Goal: Information Seeking & Learning: Learn about a topic

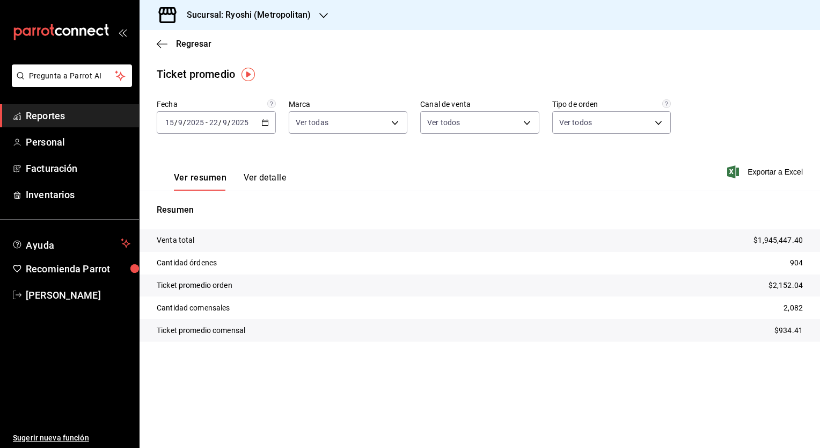
click at [402, 158] on div "Ver resumen Ver detalle Exportar a Excel" at bounding box center [480, 168] width 680 height 44
click at [165, 44] on icon "button" at bounding box center [162, 43] width 11 height 1
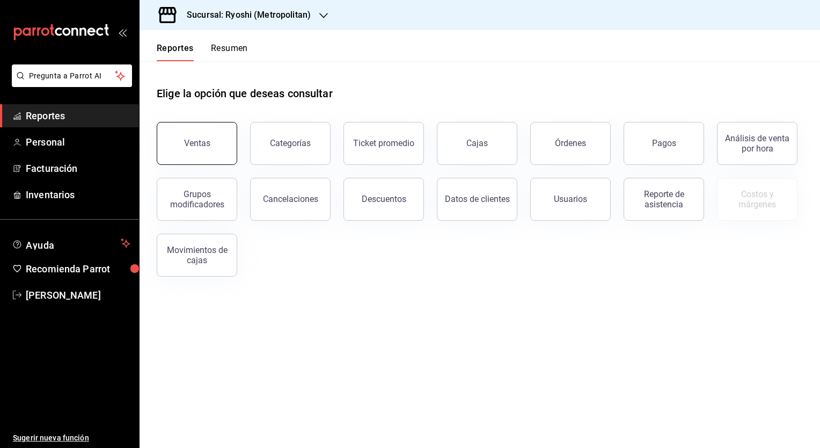
click at [206, 145] on div "Ventas" at bounding box center [197, 143] width 26 height 10
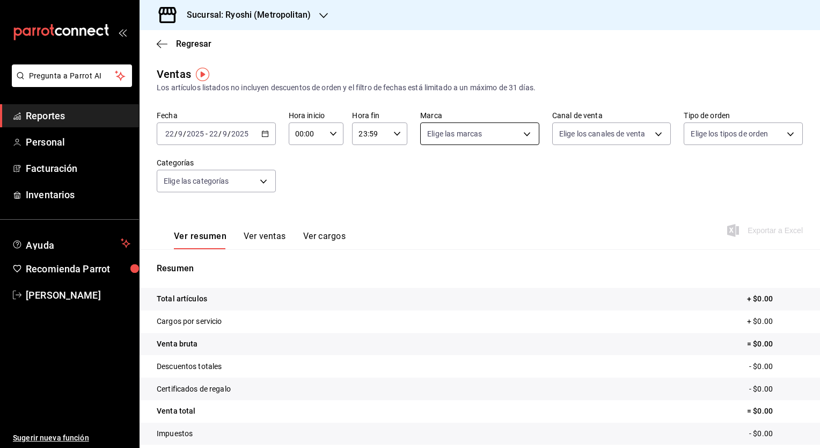
click at [519, 136] on body "Pregunta a Parrot AI Reportes Personal Facturación Inventarios Ayuda Recomienda…" at bounding box center [410, 224] width 820 height 448
click at [612, 203] on div at bounding box center [410, 224] width 820 height 448
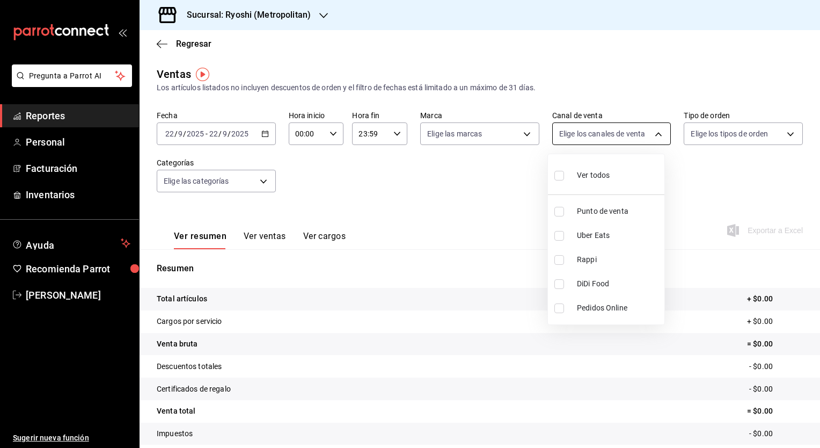
click at [656, 136] on body "Pregunta a Parrot AI Reportes Personal Facturación Inventarios Ayuda Recomienda…" at bounding box center [410, 224] width 820 height 448
click at [521, 134] on div at bounding box center [410, 224] width 820 height 448
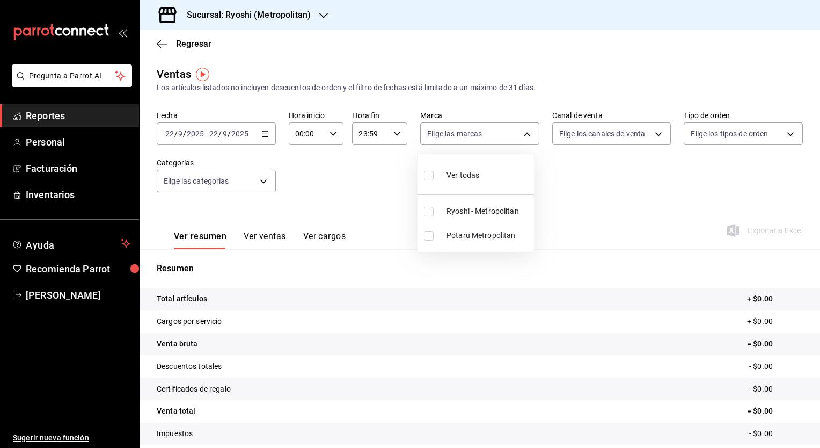
click at [521, 134] on body "Pregunta a Parrot AI Reportes Personal Facturación Inventarios Ayuda Recomienda…" at bounding box center [410, 224] width 820 height 448
click at [454, 235] on span "Potaru Metropolitan" at bounding box center [487, 235] width 83 height 11
type input "a0f13850-a6cf-4674-87cd-ec670d2b59b9"
checkbox input "true"
click at [327, 134] on div at bounding box center [410, 224] width 820 height 448
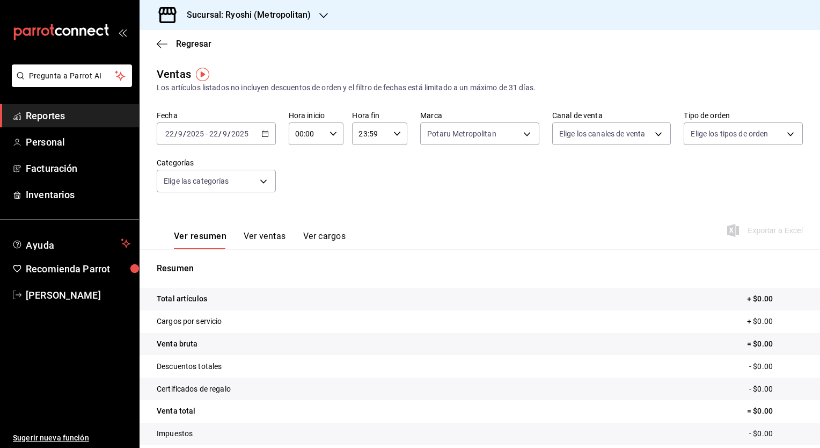
click at [329, 134] on icon "button" at bounding box center [333, 134] width 8 height 8
click at [298, 164] on button "05" at bounding box center [300, 167] width 23 height 21
type input "05:00"
click at [394, 135] on div at bounding box center [410, 224] width 820 height 448
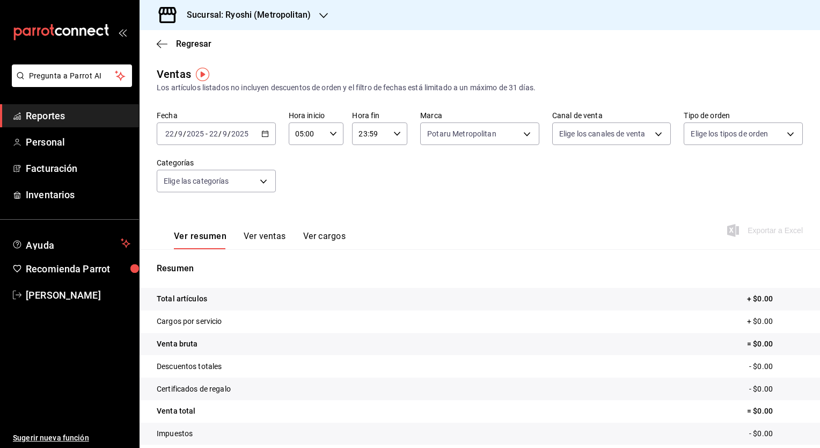
click at [394, 135] on \(Stroke\) "button" at bounding box center [397, 133] width 6 height 4
click at [363, 176] on span "04" at bounding box center [363, 172] width 10 height 9
type input "04:59"
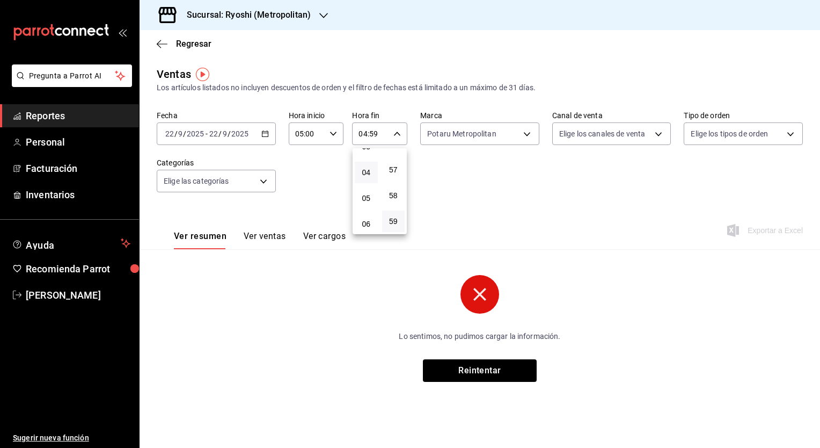
click at [265, 134] on div at bounding box center [410, 224] width 820 height 448
click at [265, 134] on icon "button" at bounding box center [265, 134] width 8 height 8
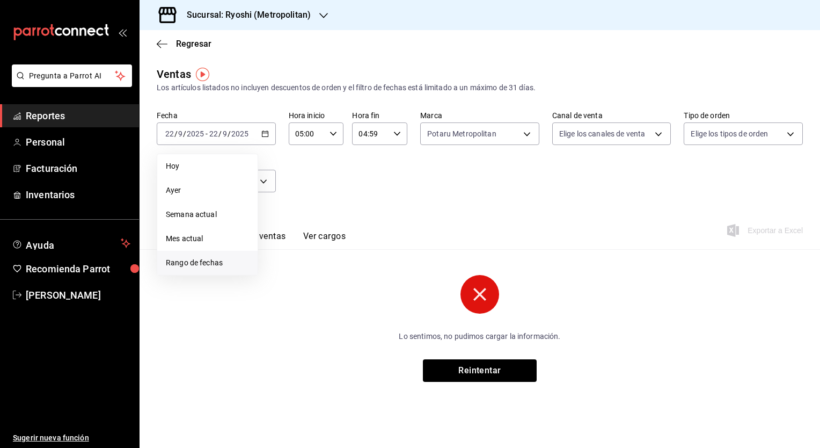
click at [195, 258] on span "Rango de fechas" at bounding box center [207, 262] width 83 height 11
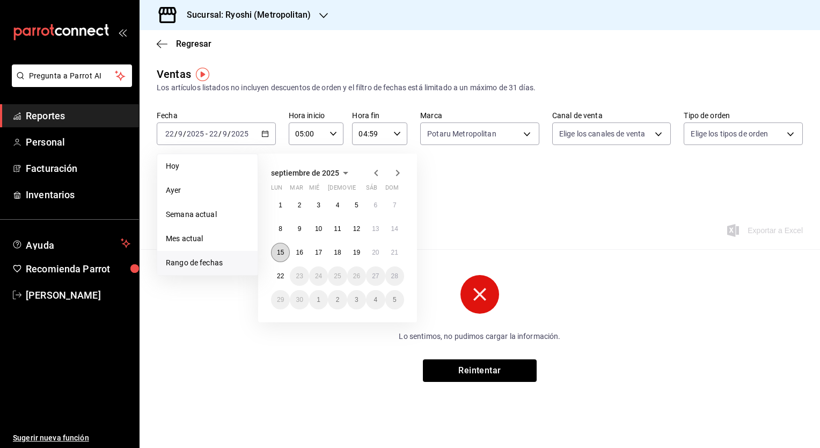
click at [278, 256] on button "15" at bounding box center [280, 252] width 19 height 19
click at [283, 274] on abbr "22" at bounding box center [280, 276] width 7 height 8
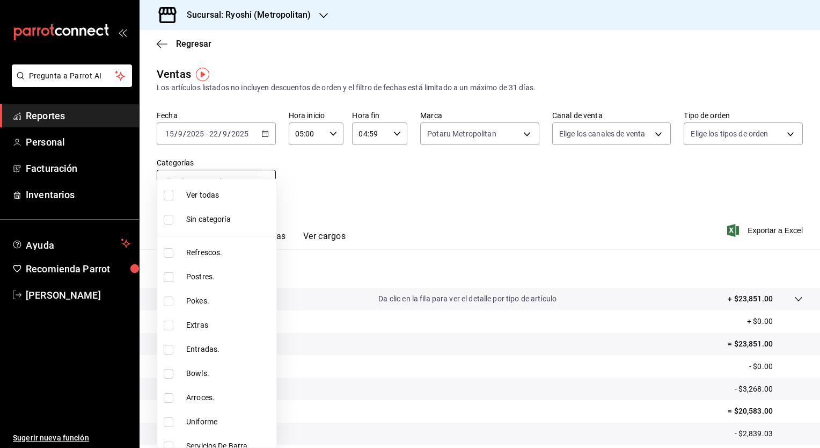
click at [263, 180] on body "Pregunta a Parrot AI Reportes Personal Facturación Inventarios Ayuda Recomienda…" at bounding box center [410, 224] width 820 height 448
click at [485, 181] on div at bounding box center [410, 224] width 820 height 448
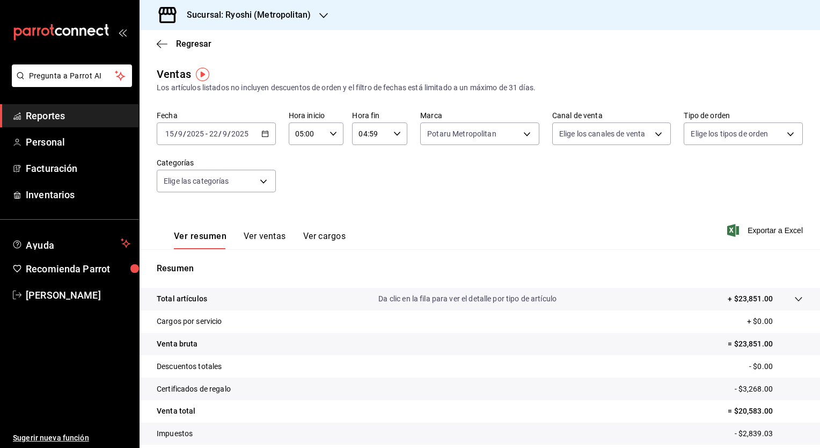
click at [485, 181] on div at bounding box center [410, 224] width 820 height 448
drag, startPoint x: 485, startPoint y: 181, endPoint x: 596, endPoint y: 186, distance: 110.6
click at [596, 186] on div "Fecha [DATE] [DATE] - [DATE] [DATE] Hora inicio 05:00 Hora inicio Hora fin 04:5…" at bounding box center [480, 158] width 646 height 94
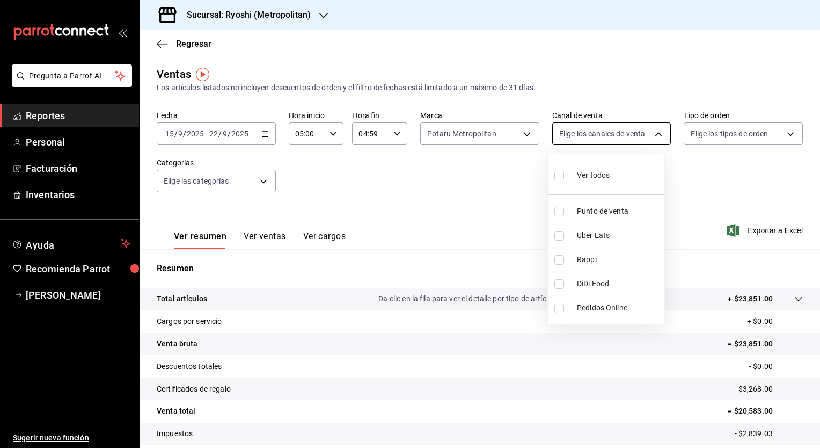
click at [655, 140] on body "Pregunta a Parrot AI Reportes Personal Facturación Inventarios Ayuda Recomienda…" at bounding box center [410, 224] width 820 height 448
click at [695, 168] on div at bounding box center [410, 224] width 820 height 448
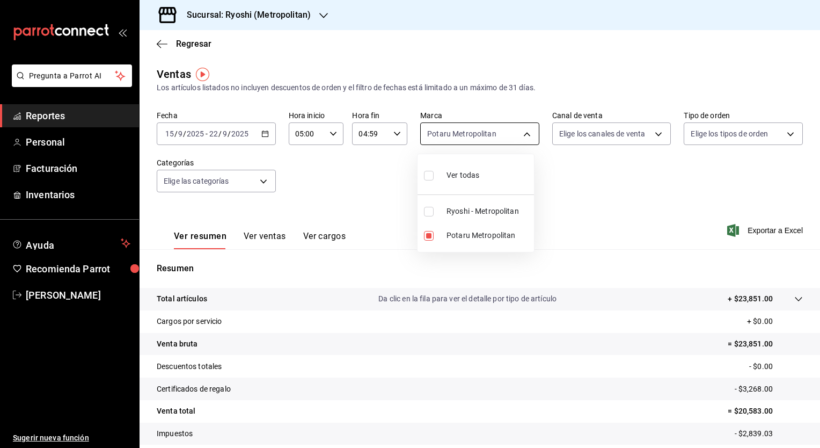
click at [519, 134] on body "Pregunta a Parrot AI Reportes Personal Facturación Inventarios Ayuda Recomienda…" at bounding box center [410, 224] width 820 height 448
click at [431, 177] on input "checkbox" at bounding box center [429, 176] width 10 height 10
checkbox input "true"
type input "afd8f7e0-6441-4225-b079-3ecb6f1759bb,a0f13850-a6cf-4674-87cd-ec670d2b59b9"
checkbox input "true"
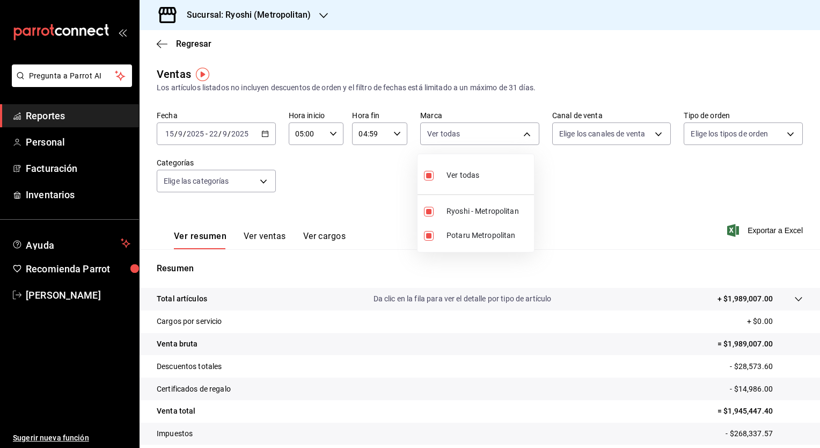
click at [586, 206] on div at bounding box center [410, 224] width 820 height 448
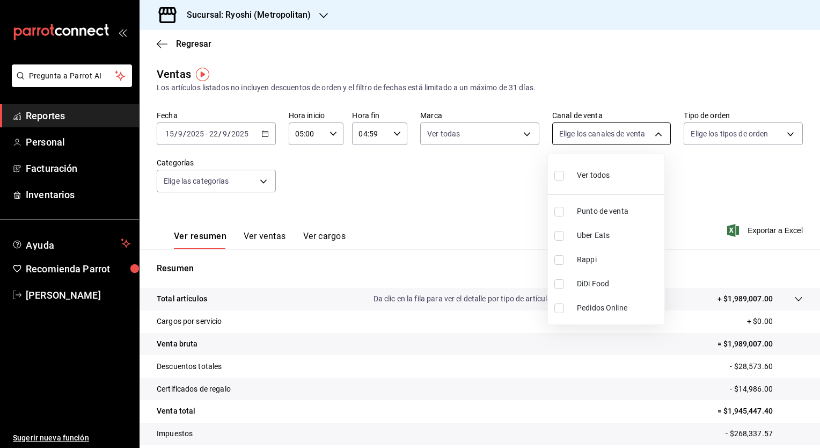
click at [651, 133] on body "Pregunta a Parrot AI Reportes Personal Facturación Inventarios Ayuda Recomienda…" at bounding box center [410, 224] width 820 height 448
click at [562, 235] on input "checkbox" at bounding box center [559, 236] width 10 height 10
checkbox input "true"
type input "UBER_EATS"
click at [558, 257] on input "checkbox" at bounding box center [559, 260] width 10 height 10
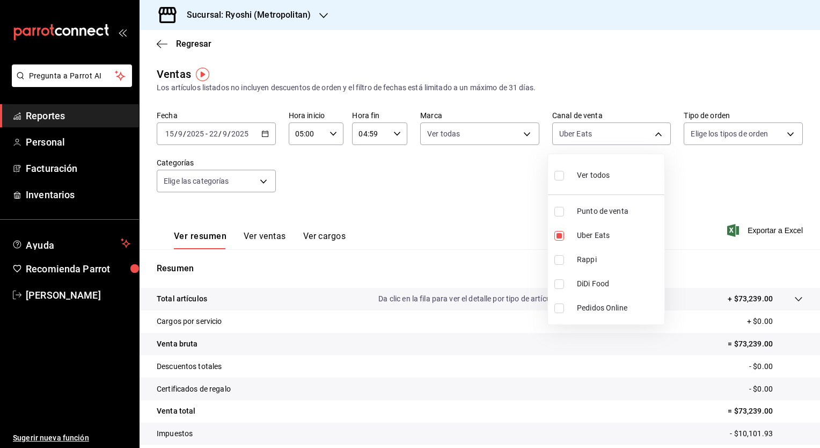
checkbox input "true"
type input "UBER_EATS,RAPPI"
click at [562, 282] on input "checkbox" at bounding box center [559, 284] width 10 height 10
checkbox input "true"
type input "UBER_EATS,RAPPI,DIDI_FOOD"
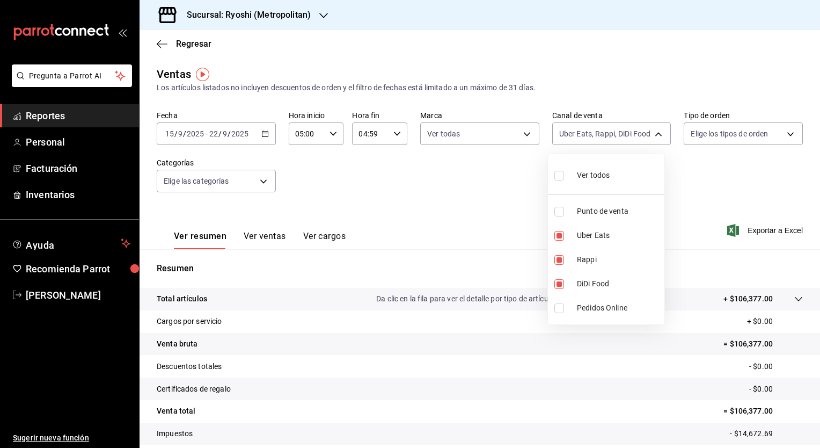
click at [738, 163] on div at bounding box center [410, 224] width 820 height 448
click at [652, 136] on body "Pregunta a Parrot AI Reportes Personal Facturación Inventarios Ayuda Recomienda…" at bounding box center [410, 224] width 820 height 448
click at [560, 309] on input "checkbox" at bounding box center [559, 308] width 10 height 10
checkbox input "true"
type input "UBER_EATS,RAPPI,DIDI_FOOD,ONLINE"
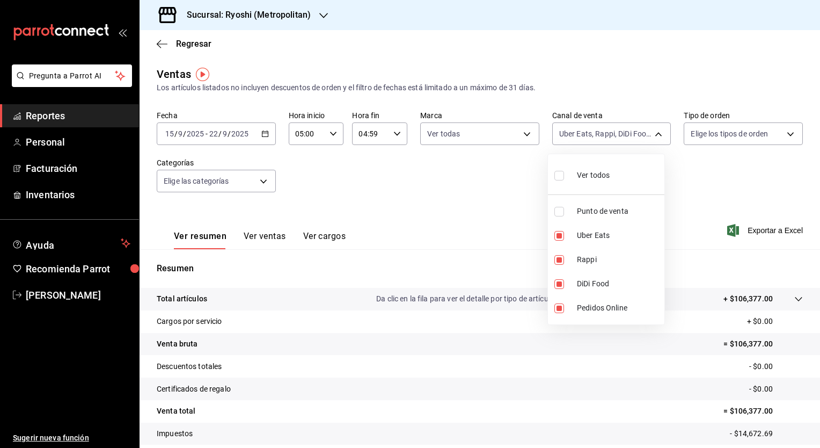
click at [711, 184] on div at bounding box center [410, 224] width 820 height 448
click at [671, 189] on div "Fecha [DATE] [DATE] - [DATE] [DATE] Hora inicio 05:00 Hora inicio Hora fin 04:5…" at bounding box center [480, 158] width 646 height 94
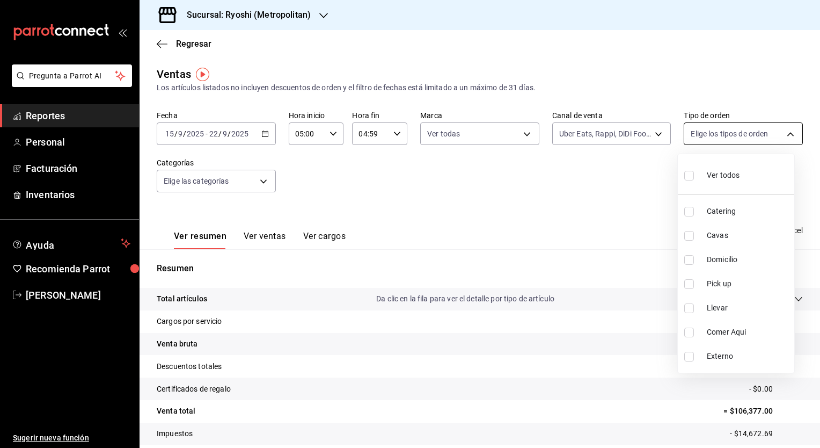
click at [779, 135] on body "Pregunta a Parrot AI Reportes Personal Facturación Inventarios Ayuda Recomienda…" at bounding box center [410, 224] width 820 height 448
click at [692, 287] on input "checkbox" at bounding box center [689, 284] width 10 height 10
checkbox input "true"
type input "01018ad5-29fa-4f07-8411-2461687e027c"
click at [689, 307] on input "checkbox" at bounding box center [689, 308] width 10 height 10
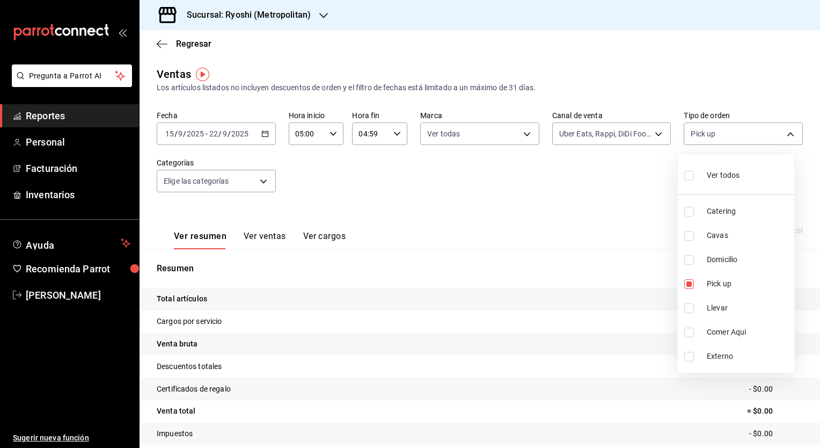
checkbox input "true"
type input "01018ad5-29fa-4f07-8411-2461687e027c,9c2e3faa-a2e0-4d6a-ab71-510b755ed8a9"
click at [652, 134] on div at bounding box center [410, 224] width 820 height 448
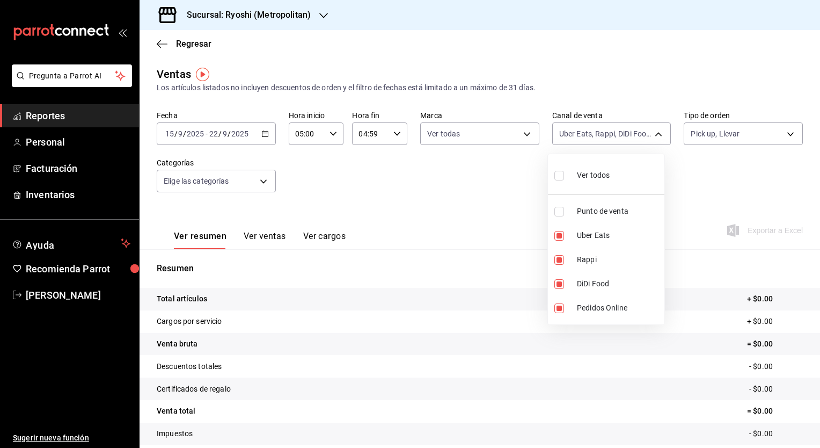
click at [652, 134] on body "Pregunta a Parrot AI Reportes Personal Facturación Inventarios Ayuda Recomienda…" at bounding box center [410, 224] width 820 height 448
click at [580, 170] on span "Ver todos" at bounding box center [593, 175] width 33 height 11
type input "PARROT,UBER_EATS,RAPPI,DIDI_FOOD,ONLINE"
checkbox input "true"
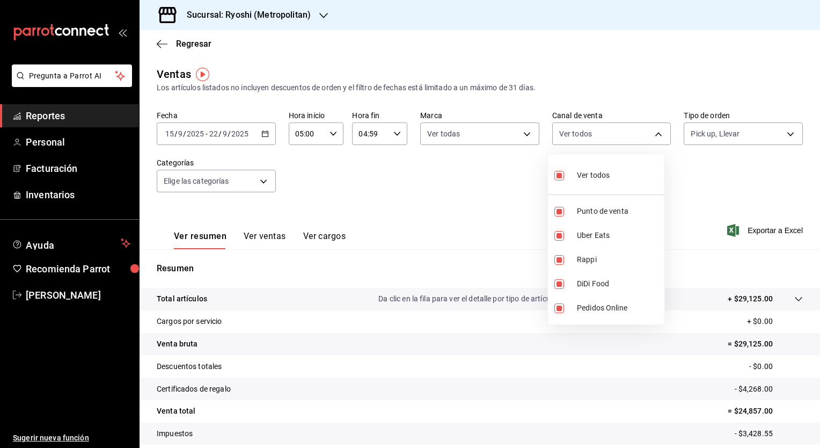
click at [693, 179] on div at bounding box center [410, 224] width 820 height 448
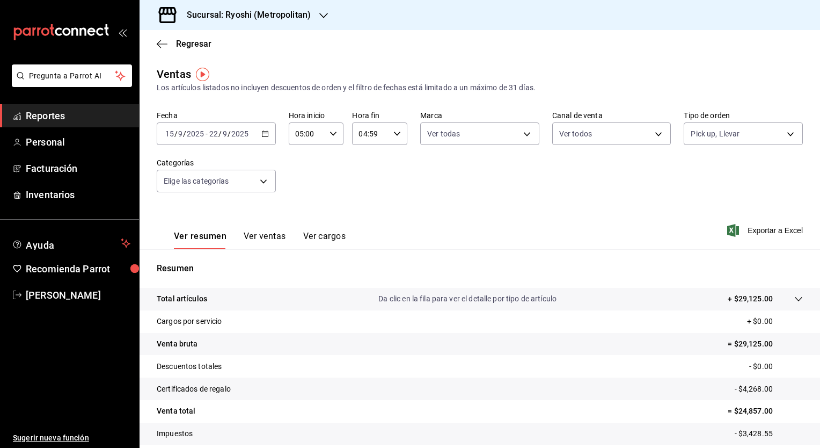
click at [544, 187] on div "Fecha [DATE] [DATE] - [DATE] [DATE] Hora inicio 05:00 Hora inicio Hora fin 04:5…" at bounding box center [480, 158] width 646 height 94
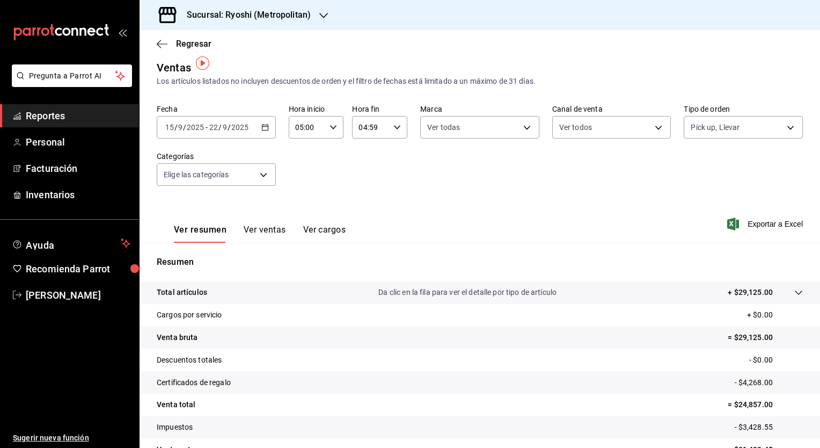
scroll to position [6, 0]
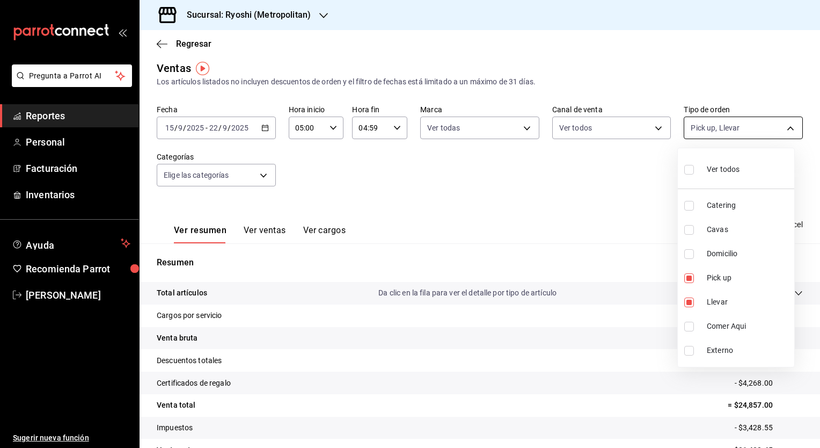
click at [784, 128] on body "Pregunta a Parrot AI Reportes Personal Facturación Inventarios Ayuda Recomienda…" at bounding box center [410, 224] width 820 height 448
click at [690, 170] on input "checkbox" at bounding box center [689, 170] width 10 height 10
checkbox input "true"
type input "66739285-5da5-466b-8cb0-407c1ed0a2c8,c0a0eaab-5666-47ab-bb2c-041c46edcfe4,3fb15…"
checkbox input "true"
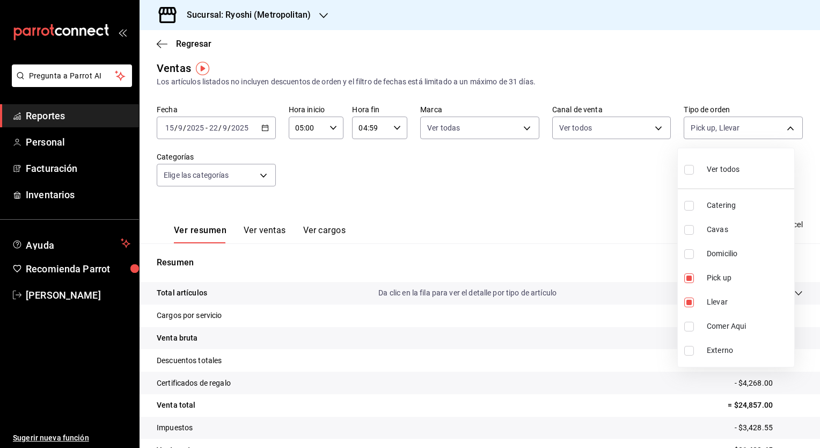
checkbox input "true"
click at [593, 191] on div at bounding box center [410, 224] width 820 height 448
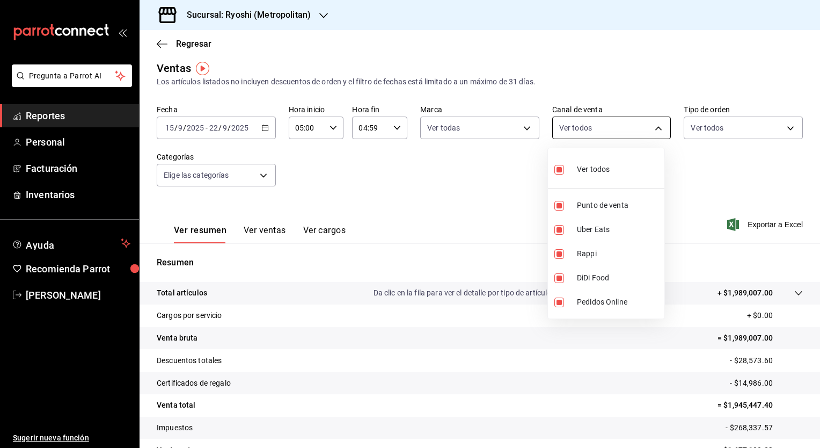
click at [655, 123] on body "Pregunta a Parrot AI Reportes Personal Facturación Inventarios Ayuda Recomienda…" at bounding box center [410, 224] width 820 height 448
click at [560, 171] on input "checkbox" at bounding box center [559, 170] width 10 height 10
checkbox input "false"
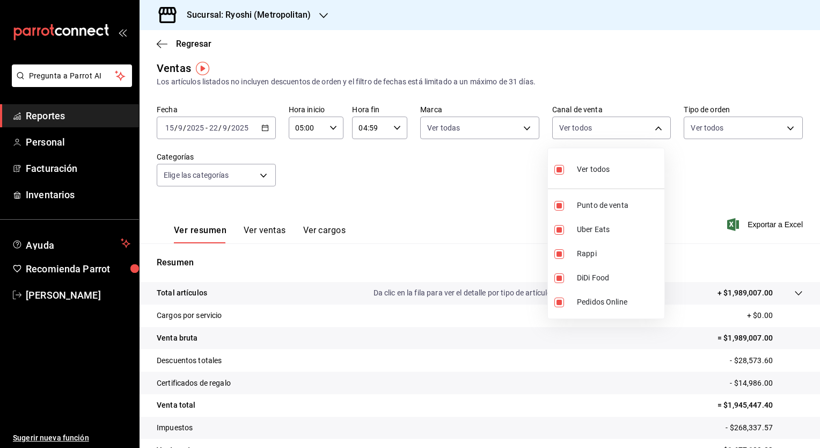
checkbox input "false"
click at [559, 231] on input "checkbox" at bounding box center [559, 230] width 10 height 10
checkbox input "true"
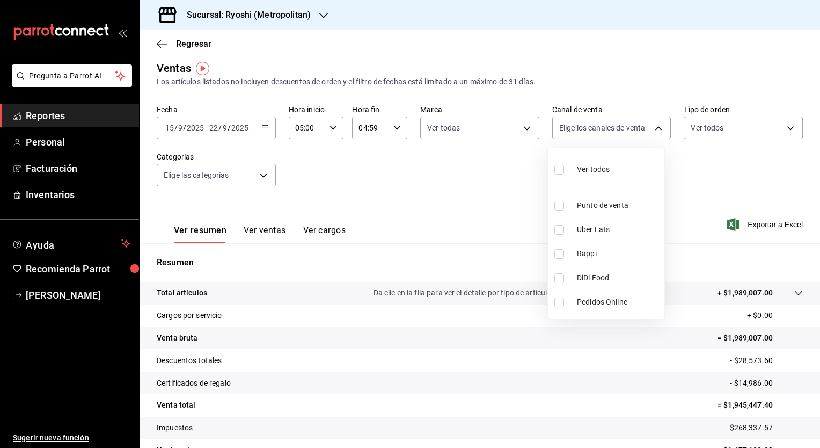
type input "UBER_EATS"
click at [558, 256] on input "checkbox" at bounding box center [559, 254] width 10 height 10
checkbox input "true"
type input "UBER_EATS,RAPPI"
click at [557, 278] on input "checkbox" at bounding box center [559, 278] width 10 height 10
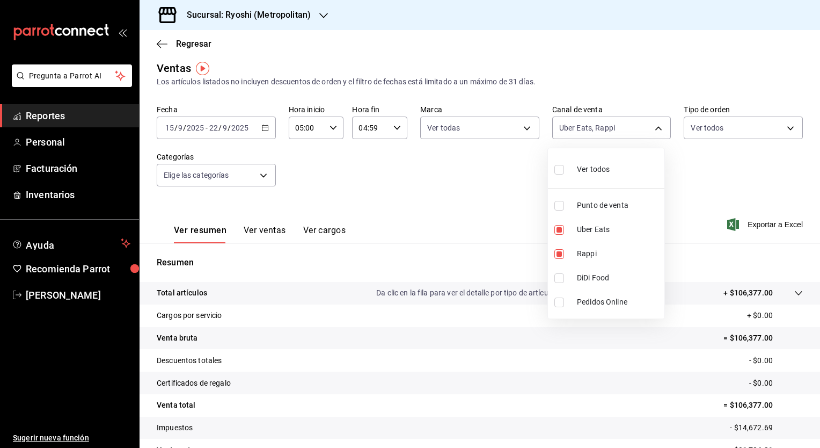
checkbox input "true"
type input "UBER_EATS,RAPPI,DIDI_FOOD"
click at [559, 302] on input "checkbox" at bounding box center [559, 302] width 10 height 10
checkbox input "true"
type input "UBER_EATS,RAPPI,DIDI_FOOD,ONLINE"
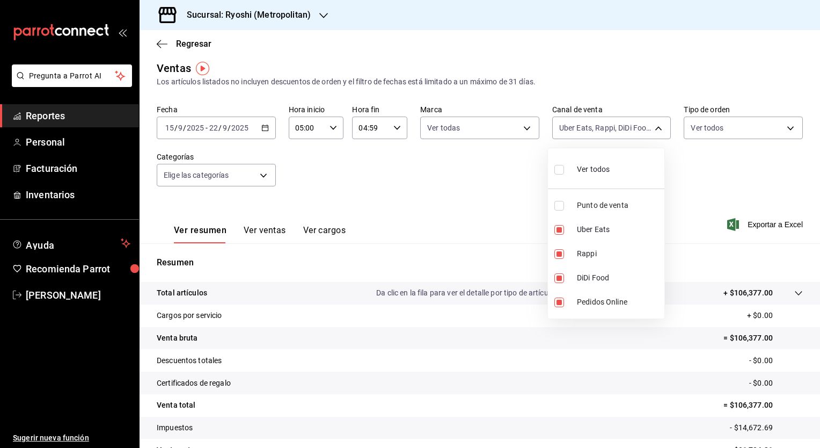
click at [715, 170] on div at bounding box center [410, 224] width 820 height 448
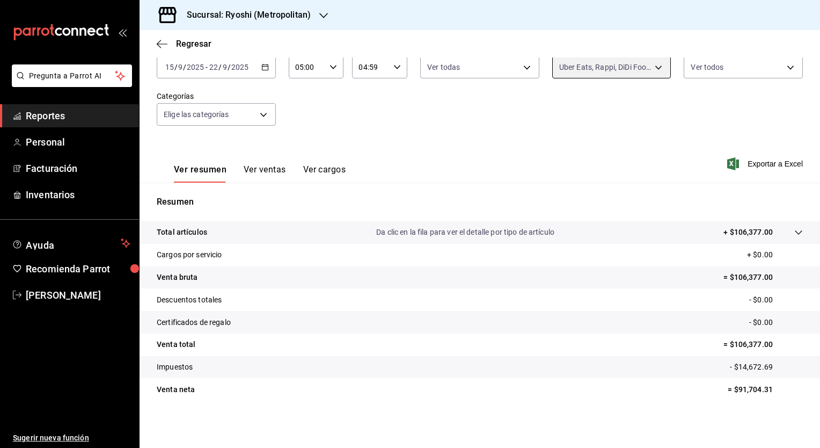
scroll to position [66, 0]
click at [356, 119] on div "Fecha [DATE] [DATE] - [DATE] [DATE] Hora inicio 05:00 Hora inicio Hora fin 04:5…" at bounding box center [480, 92] width 646 height 94
click at [181, 41] on span "Regresar" at bounding box center [193, 44] width 35 height 10
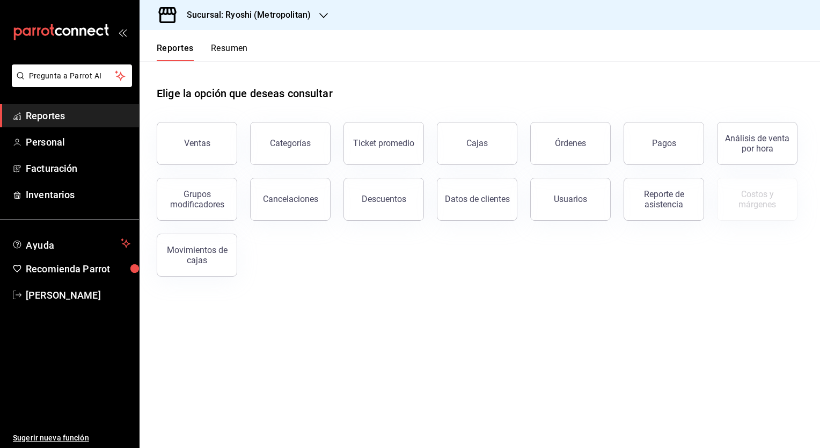
click at [378, 50] on header "Reportes Resumen" at bounding box center [480, 45] width 680 height 31
click at [354, 335] on main "Elige la opción que deseas consultar Ventas Categorías Ticket promedio Cajas Ór…" at bounding box center [480, 254] width 680 height 386
click at [425, 76] on div "Elige la opción que deseas consultar" at bounding box center [480, 85] width 646 height 48
click at [321, 284] on div "Elige la opción que deseas consultar Ventas Categorías Ticket promedio Cajas Ór…" at bounding box center [480, 177] width 680 height 232
click at [209, 141] on button "Ventas" at bounding box center [197, 143] width 80 height 43
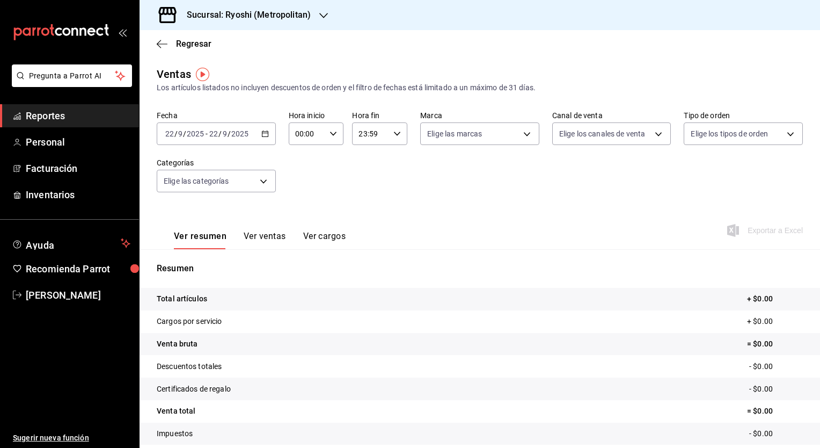
click at [435, 186] on div "Fecha [DATE] [DATE] - [DATE] [DATE] Hora inicio 00:00 Hora inicio Hora fin 23:5…" at bounding box center [480, 158] width 646 height 94
click at [180, 40] on span "Regresar" at bounding box center [193, 44] width 35 height 10
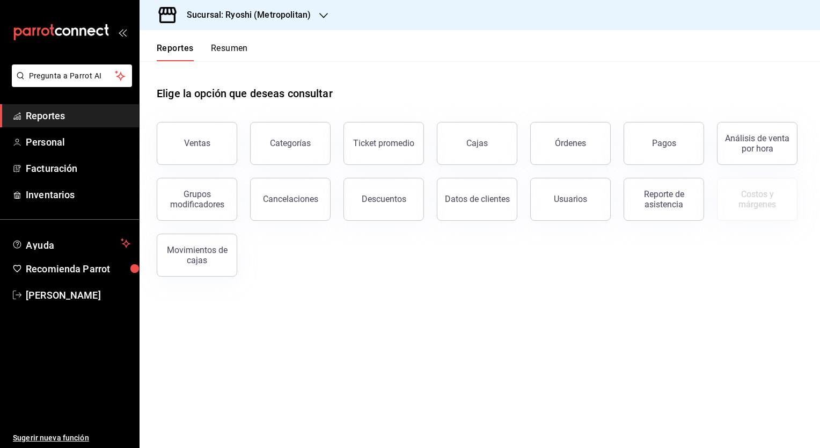
click at [394, 306] on main "Elige la opción que deseas consultar Ventas Categorías Ticket promedio Cajas Ór…" at bounding box center [480, 254] width 680 height 386
click at [206, 141] on div "Ventas" at bounding box center [197, 143] width 26 height 10
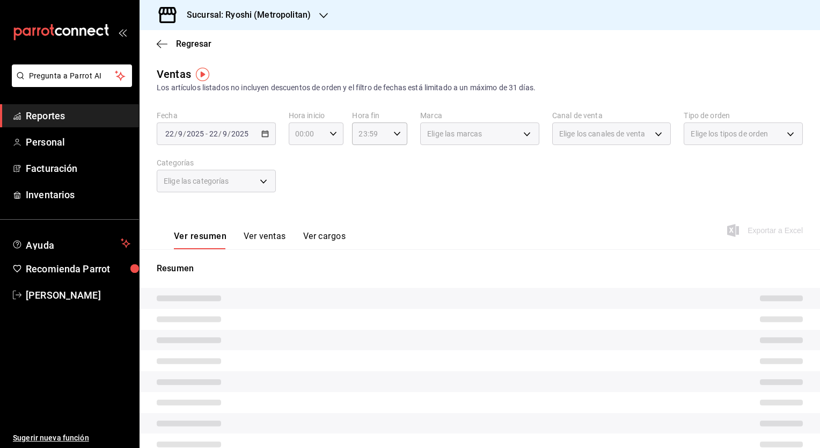
click at [326, 132] on div "00:00 Hora inicio" at bounding box center [316, 133] width 55 height 23
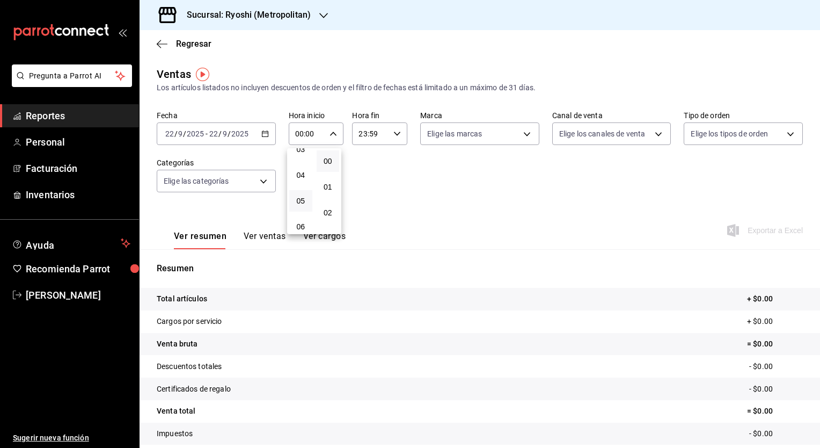
click at [298, 196] on button "05" at bounding box center [300, 200] width 23 height 21
type input "05:00"
click at [540, 201] on div at bounding box center [410, 224] width 820 height 448
click at [395, 134] on icon "button" at bounding box center [397, 134] width 8 height 8
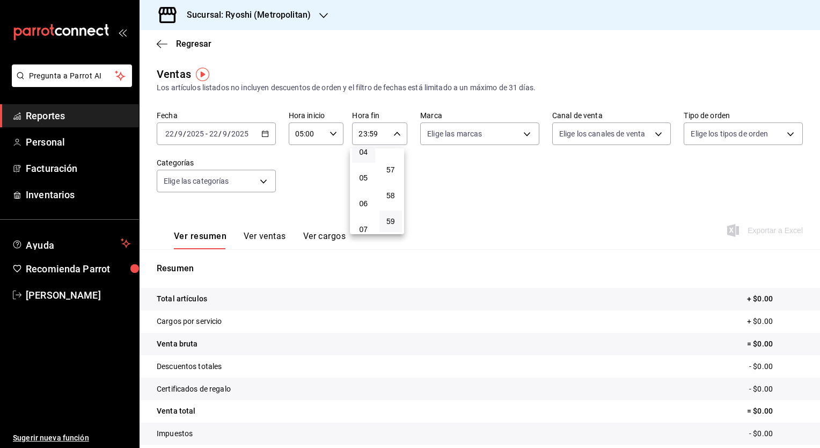
click at [365, 158] on button "04" at bounding box center [363, 151] width 23 height 21
type input "04:59"
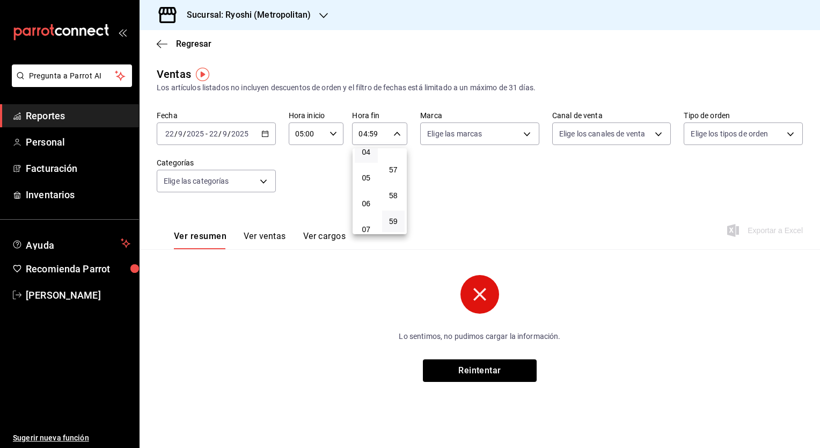
click at [269, 132] on div at bounding box center [410, 224] width 820 height 448
click at [264, 136] on icon "button" at bounding box center [265, 134] width 8 height 8
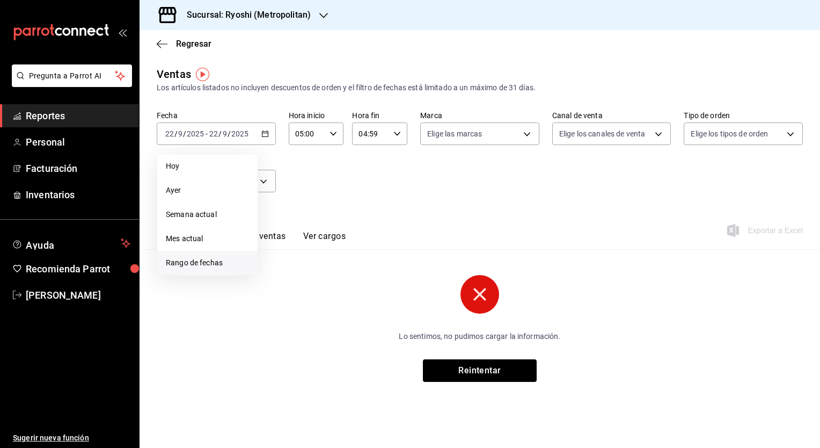
click at [203, 263] on span "Rango de fechas" at bounding box center [207, 262] width 83 height 11
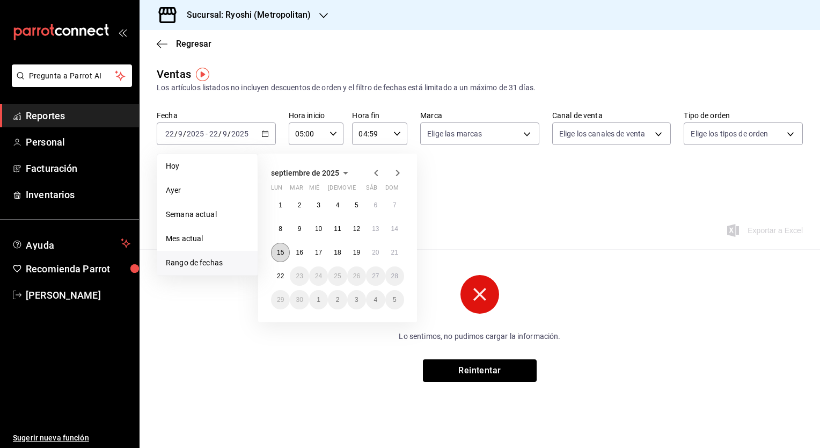
click at [280, 247] on button "15" at bounding box center [280, 252] width 19 height 19
click at [280, 278] on abbr "22" at bounding box center [280, 276] width 7 height 8
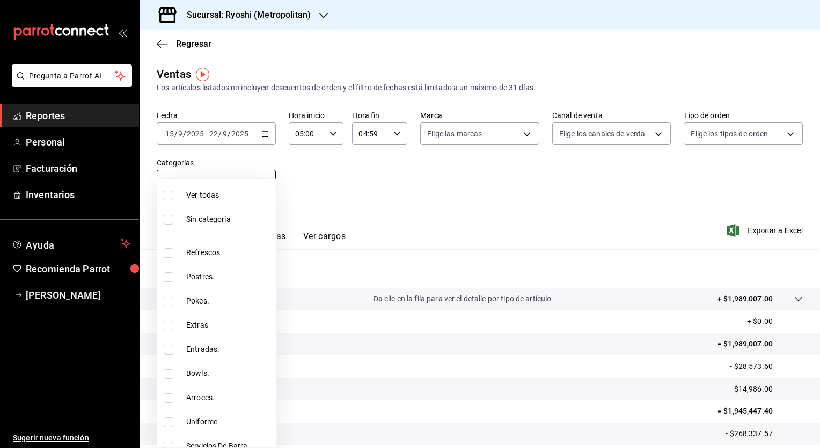
click at [260, 179] on body "Pregunta a Parrot AI Reportes Personal Facturación Inventarios Ayuda Recomienda…" at bounding box center [410, 224] width 820 height 448
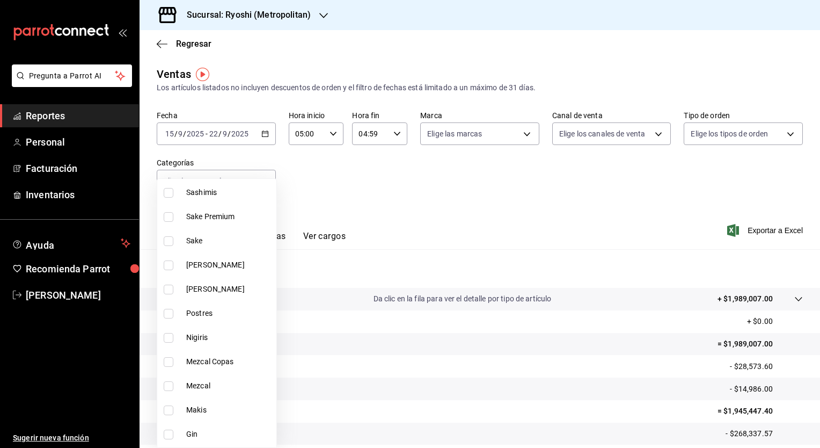
scroll to position [713, 0]
click at [167, 244] on input "checkbox" at bounding box center [169, 241] width 10 height 10
checkbox input "true"
type input "52f83dfd-32fe-42e4-99d4-011f8100d2f6"
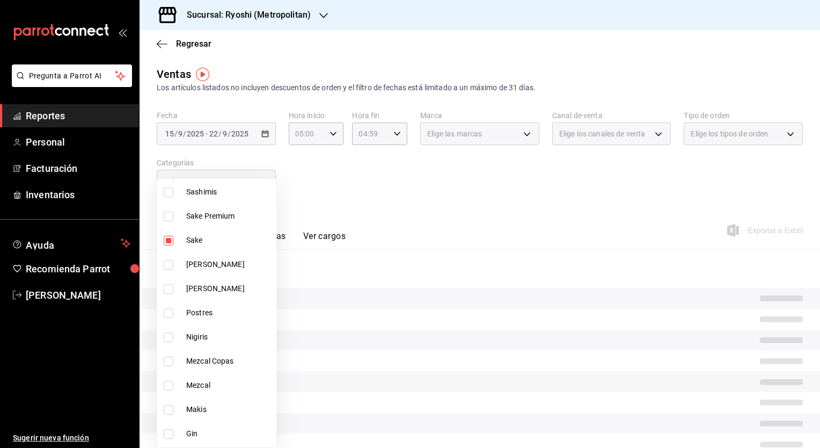
click at [170, 218] on input "checkbox" at bounding box center [169, 216] width 10 height 10
checkbox input "true"
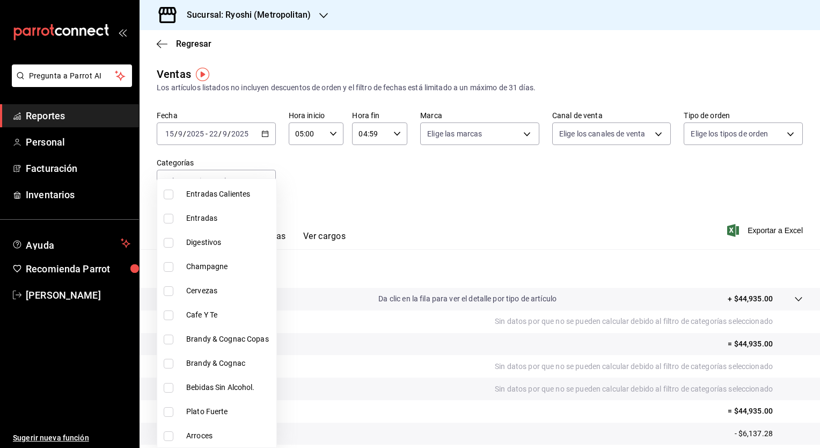
scroll to position [1097, 0]
click at [399, 217] on div at bounding box center [410, 224] width 820 height 448
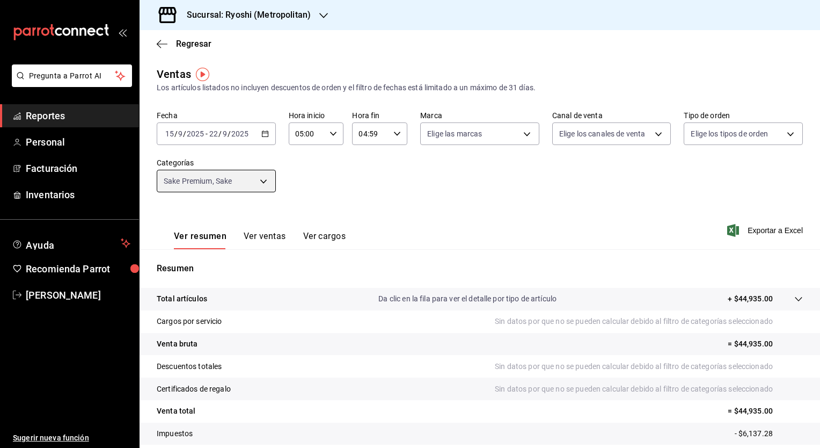
scroll to position [67, 0]
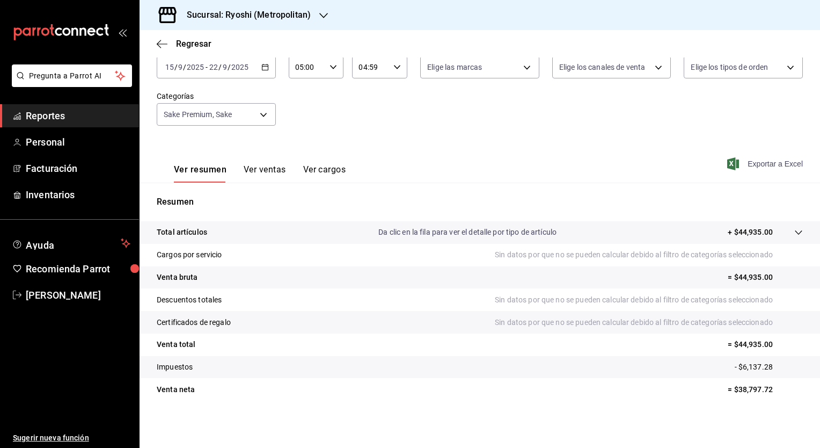
click at [769, 164] on span "Exportar a Excel" at bounding box center [766, 163] width 74 height 13
click at [713, 410] on div "Total artículos Da clic en la fila para ver el detalle por tipo de artículo + $…" at bounding box center [480, 317] width 680 height 192
click at [533, 149] on div "Ver resumen Ver ventas Ver cargos Exportar a Excel" at bounding box center [480, 160] width 680 height 44
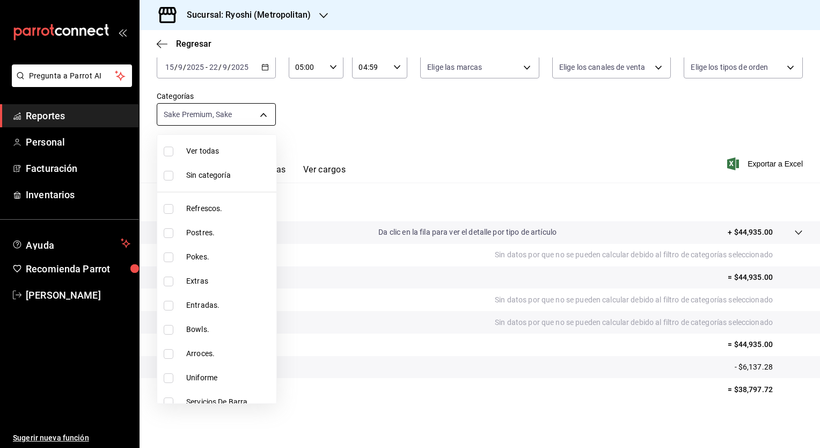
click at [266, 117] on body "Pregunta a Parrot AI Reportes Personal Facturación Inventarios Ayuda Recomienda…" at bounding box center [410, 224] width 820 height 448
click at [207, 152] on span "Ver todas" at bounding box center [229, 150] width 86 height 11
type input "feb80afa-84ca-40b4-b595-bfbaac699c32,812aad81-9313-4289-adaa-71f0113c50cb,f2911…"
checkbox input "true"
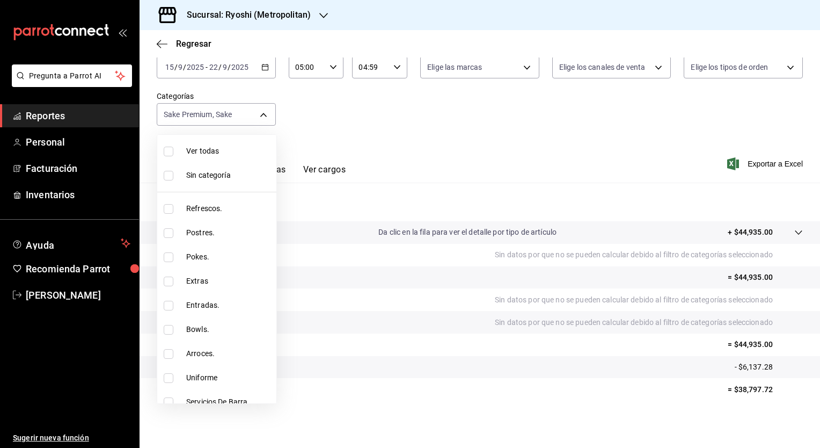
checkbox input "true"
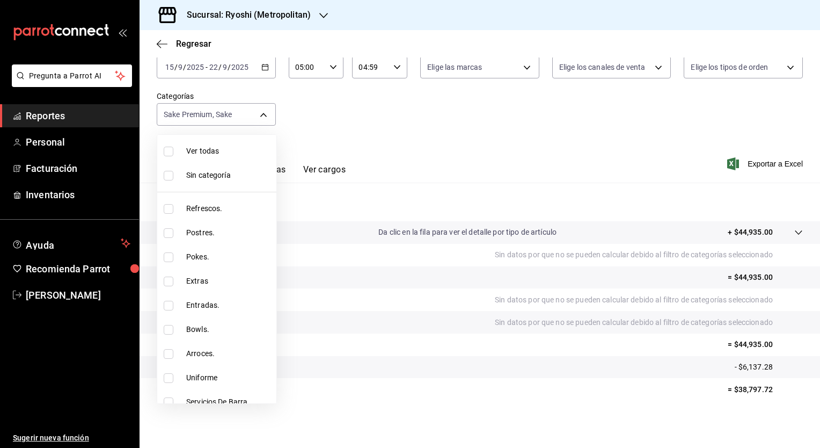
checkbox input "true"
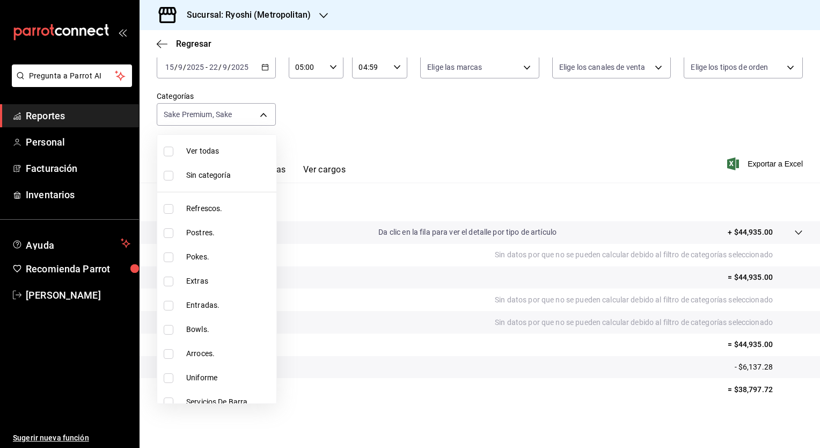
checkbox input "true"
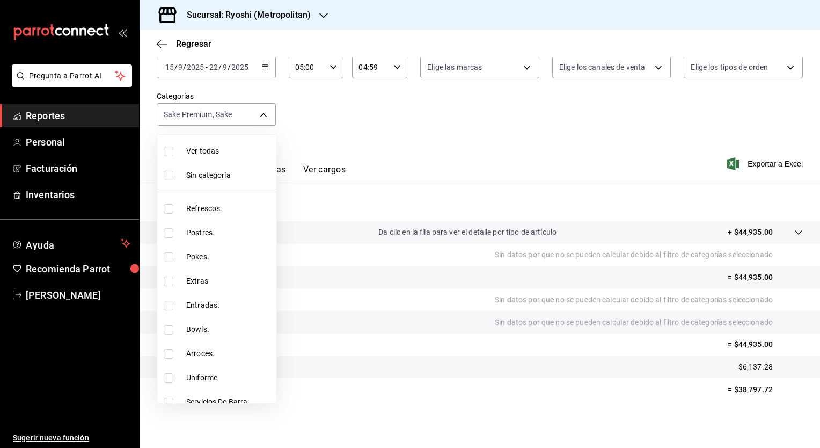
checkbox input "true"
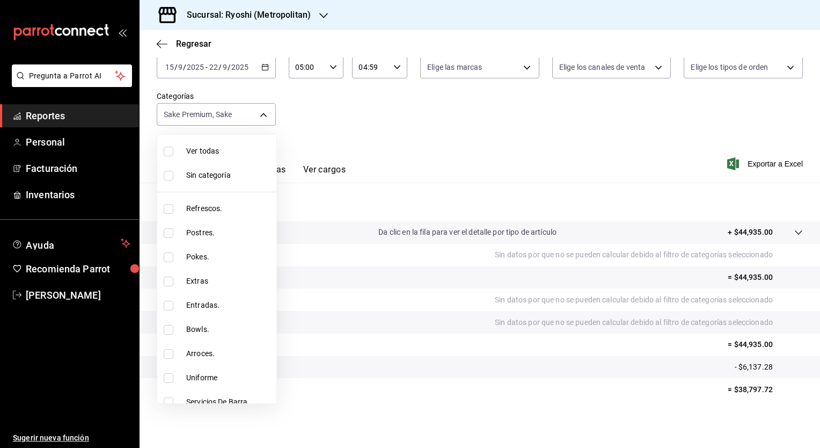
checkbox input "true"
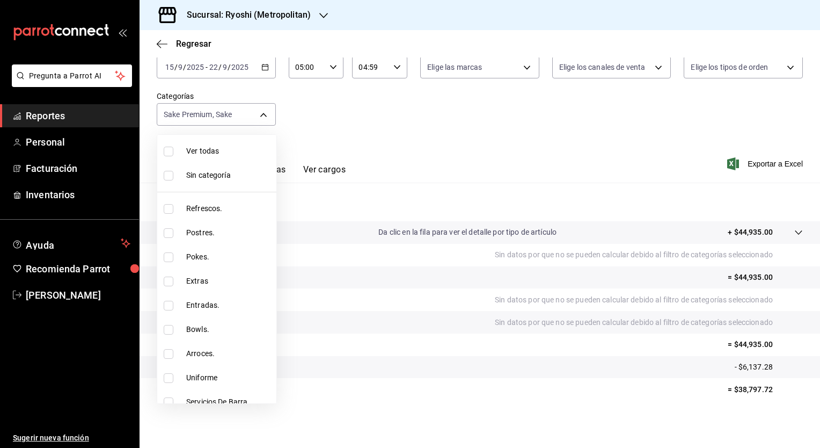
checkbox input "true"
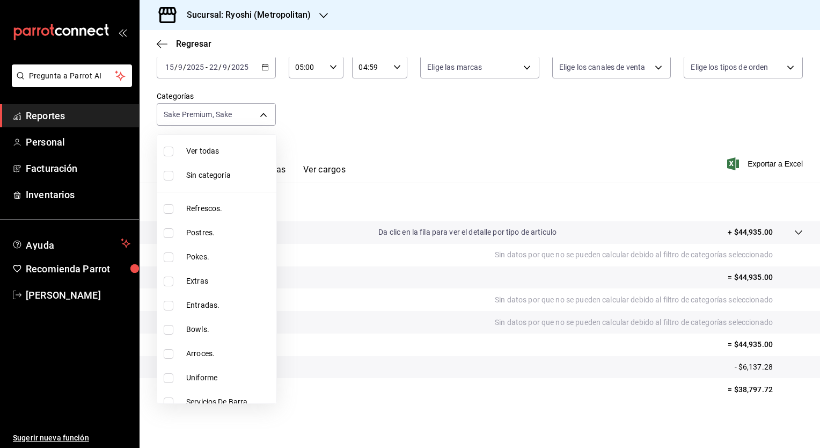
checkbox input "true"
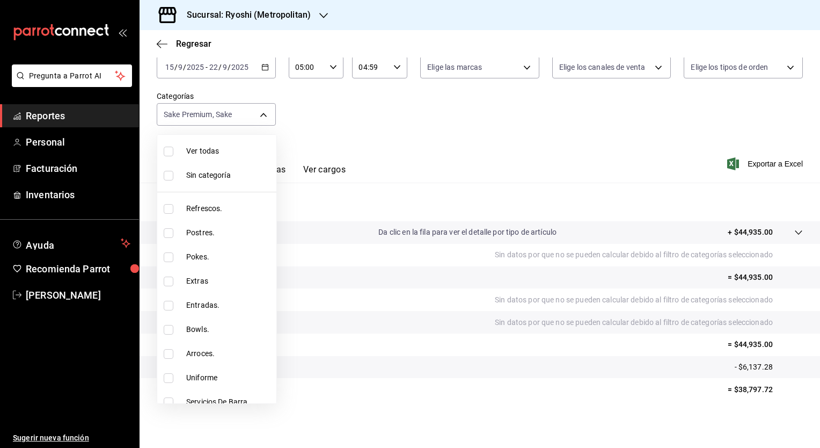
checkbox input "true"
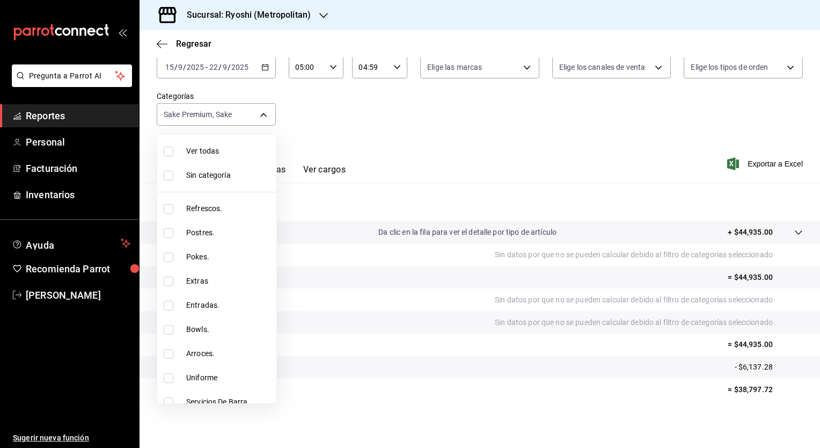
checkbox input "true"
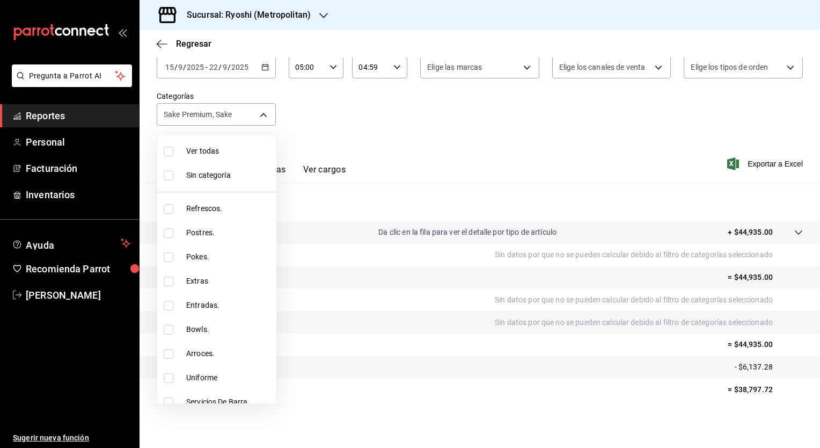
checkbox input "true"
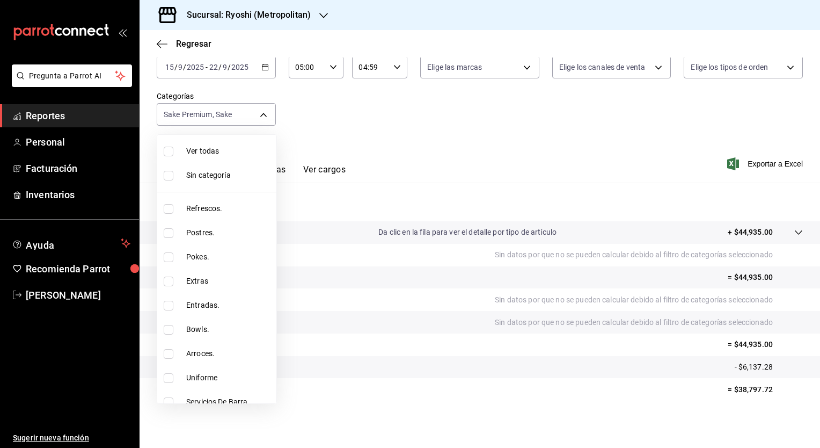
checkbox input "true"
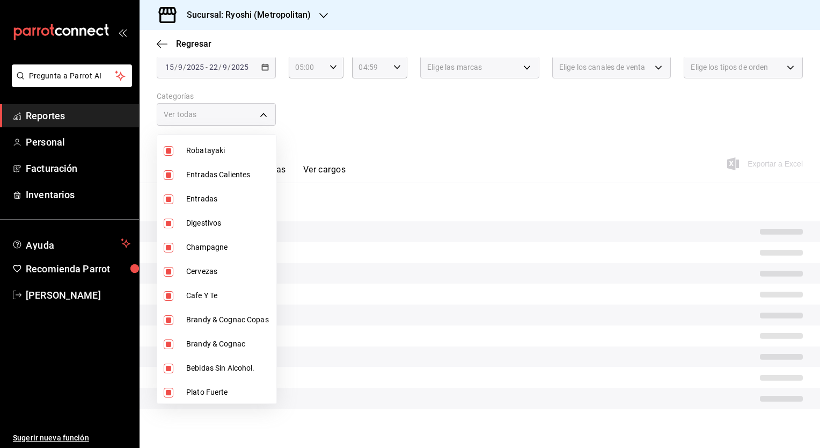
scroll to position [1075, 0]
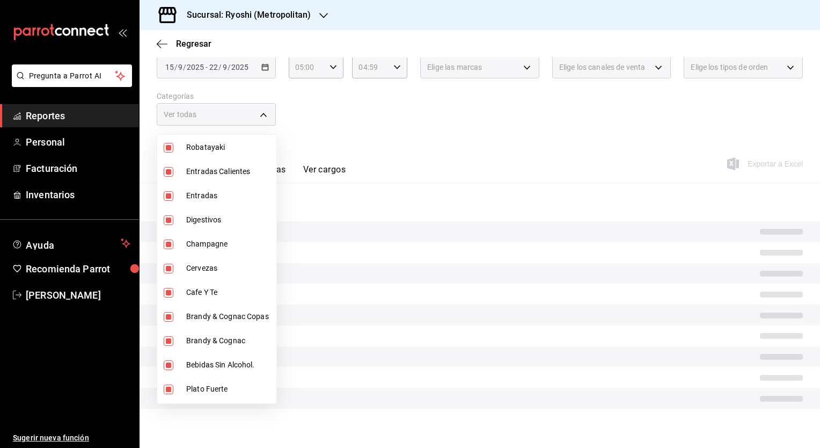
click at [382, 183] on div at bounding box center [410, 224] width 820 height 448
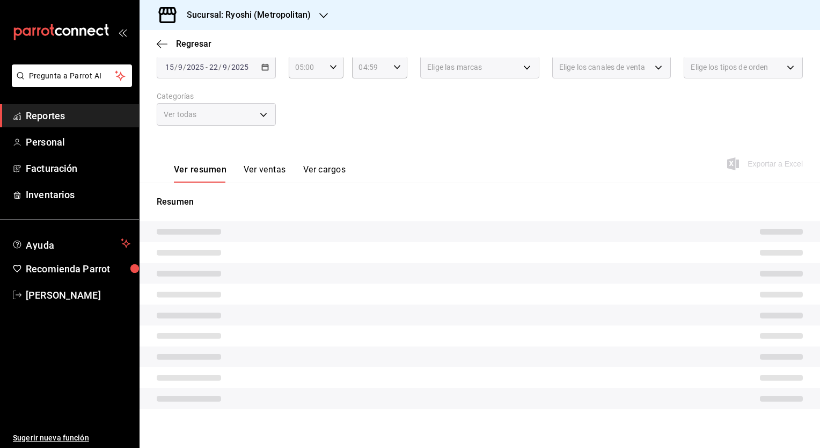
click at [344, 122] on div "Fecha [DATE] [DATE] - [DATE] [DATE] Hora inicio 05:00 Hora inicio Hora fin 04:5…" at bounding box center [480, 91] width 646 height 94
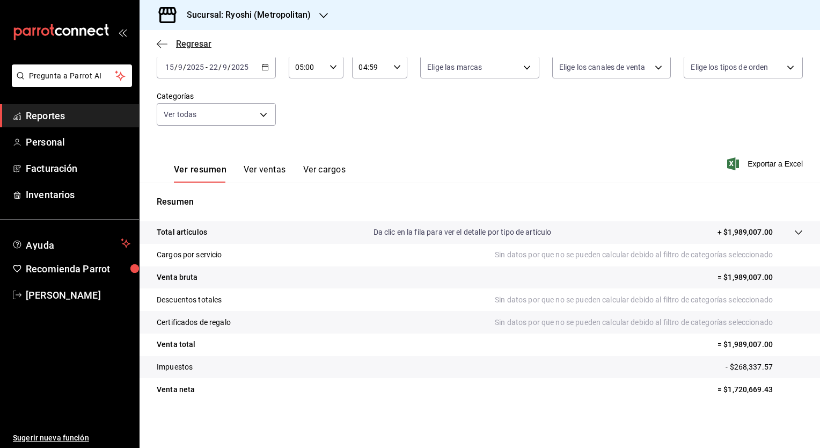
click at [182, 47] on span "Regresar" at bounding box center [193, 44] width 35 height 10
